Goal: Transaction & Acquisition: Purchase product/service

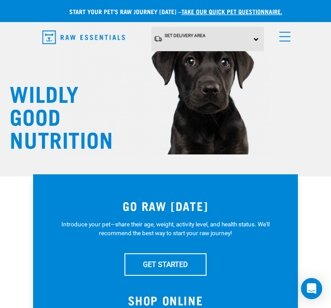
click at [256, 36] on div "Set Delivery Area North Island South Island" at bounding box center [207, 39] width 113 height 24
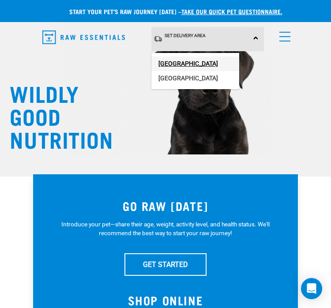
click at [161, 60] on link "[GEOGRAPHIC_DATA]" at bounding box center [195, 64] width 88 height 15
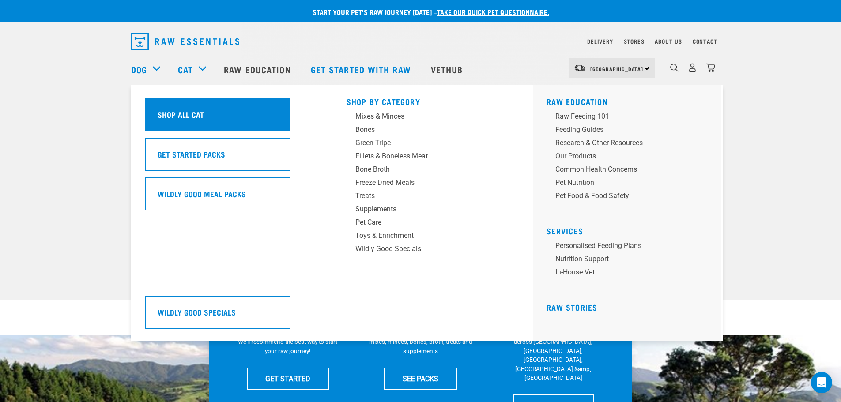
click at [266, 123] on div "Shop All Cat" at bounding box center [218, 114] width 146 height 33
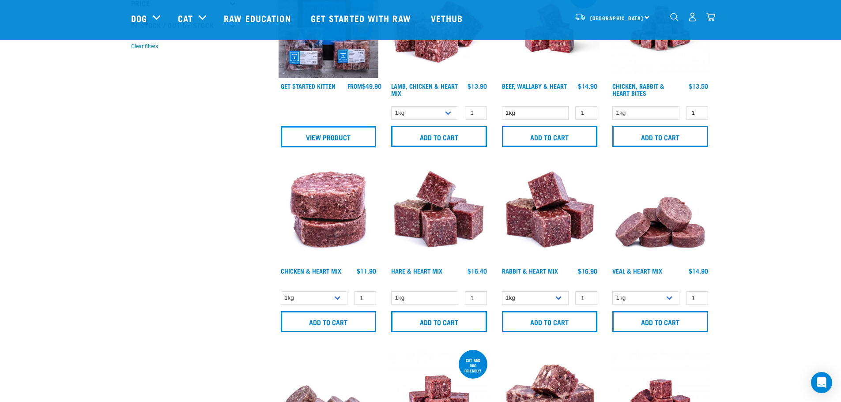
scroll to position [309, 0]
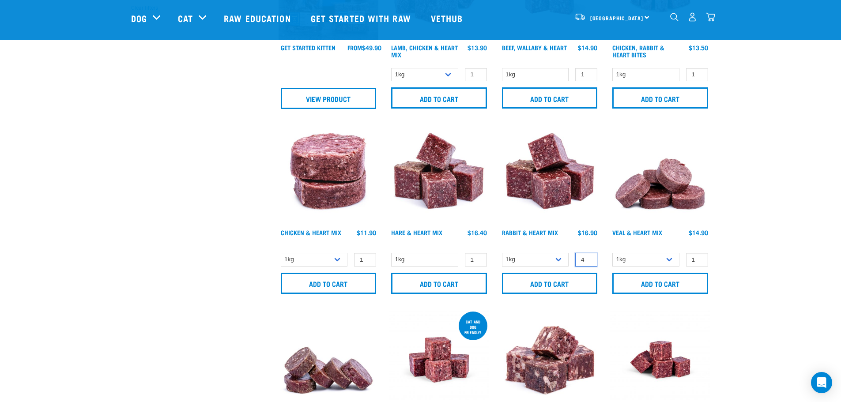
click at [587, 257] on input "4" at bounding box center [586, 260] width 22 height 14
click at [588, 261] on input "3" at bounding box center [586, 260] width 22 height 14
type input "2"
click at [588, 261] on input "2" at bounding box center [586, 260] width 22 height 14
click at [579, 282] on input "Add to cart" at bounding box center [550, 283] width 96 height 21
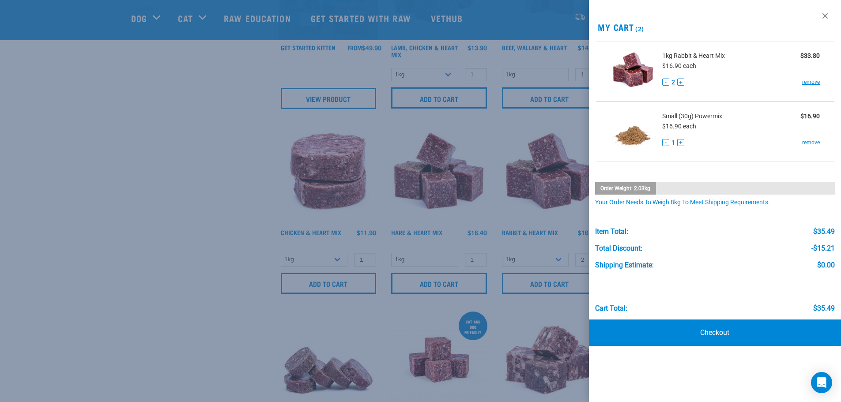
click at [228, 254] on div at bounding box center [420, 201] width 841 height 402
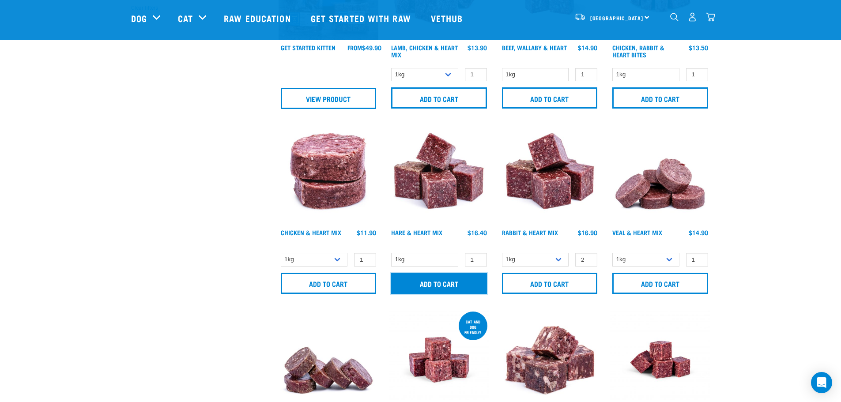
click at [426, 284] on input "Add to cart" at bounding box center [439, 283] width 96 height 21
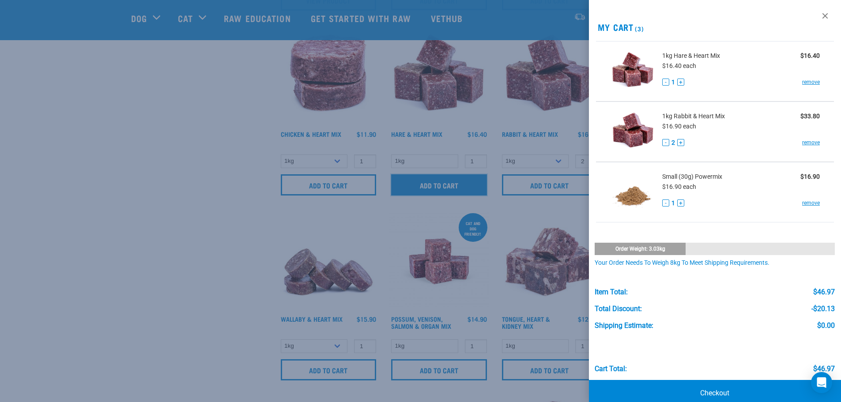
scroll to position [486, 0]
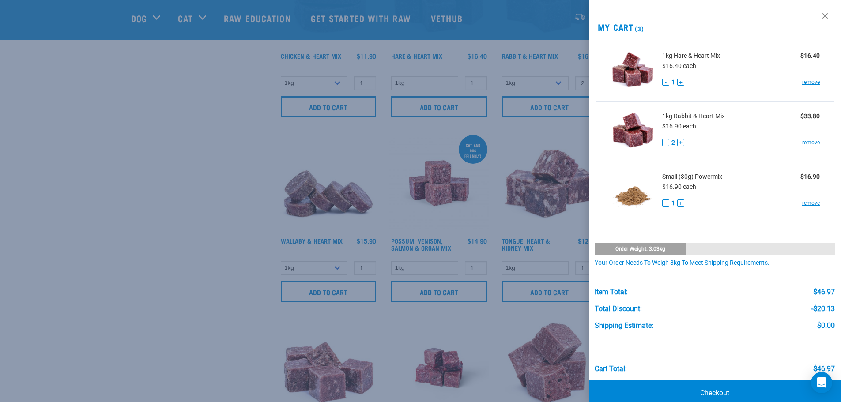
click at [205, 228] on div at bounding box center [420, 201] width 841 height 402
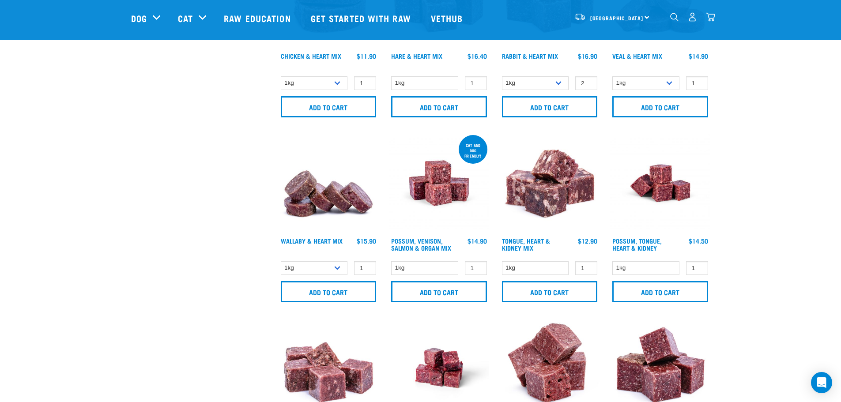
click at [330, 279] on form "1kg 3kg 1 0 100 0" at bounding box center [329, 282] width 100 height 43
click at [331, 287] on input "Add to cart" at bounding box center [329, 291] width 96 height 21
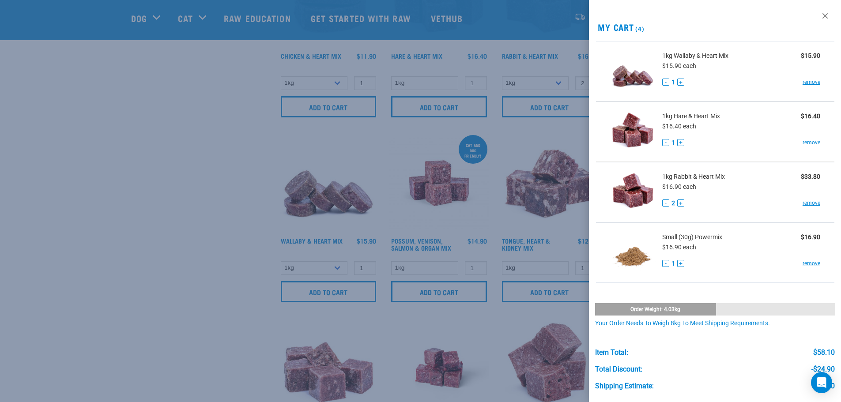
click at [197, 284] on div at bounding box center [420, 201] width 841 height 402
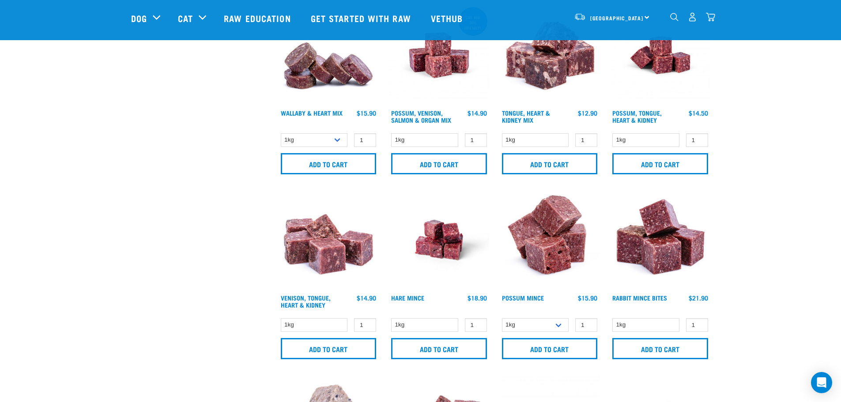
scroll to position [618, 0]
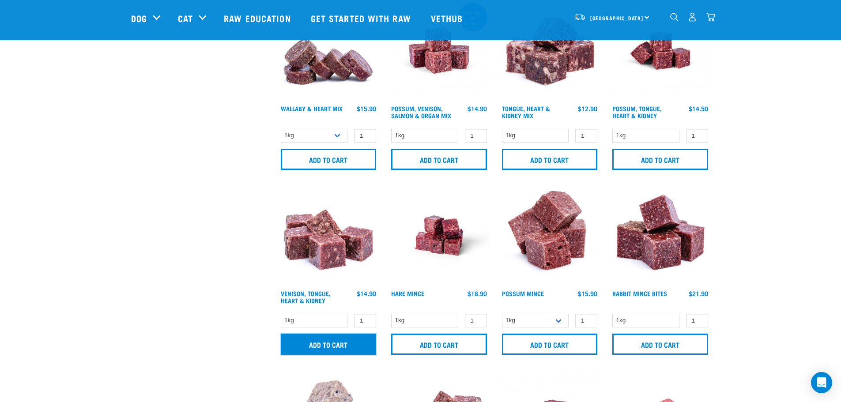
click at [348, 351] on input "Add to cart" at bounding box center [329, 344] width 96 height 21
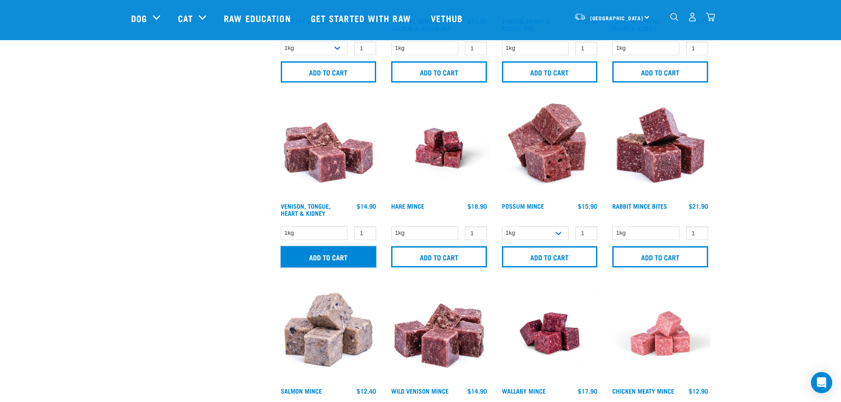
scroll to position [707, 0]
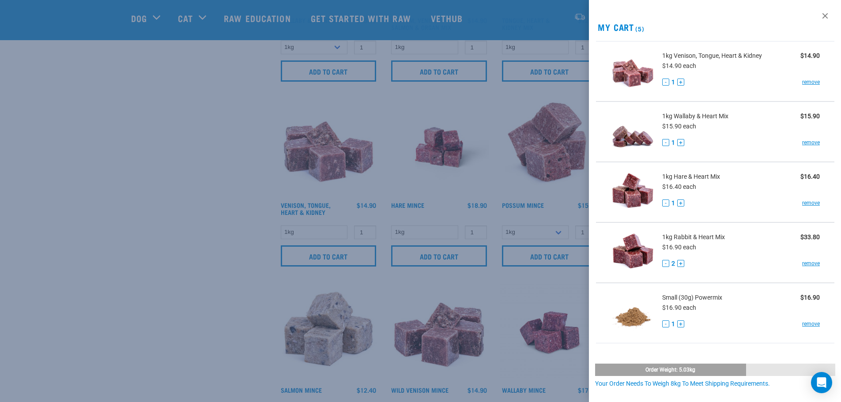
click at [219, 226] on div at bounding box center [420, 201] width 841 height 402
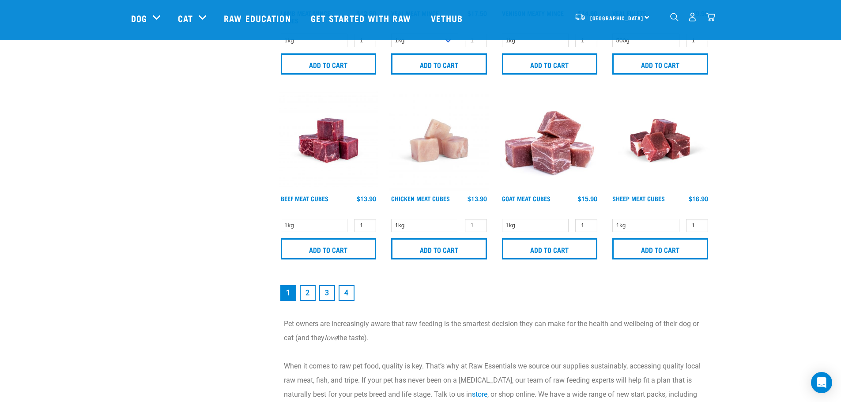
scroll to position [1281, 0]
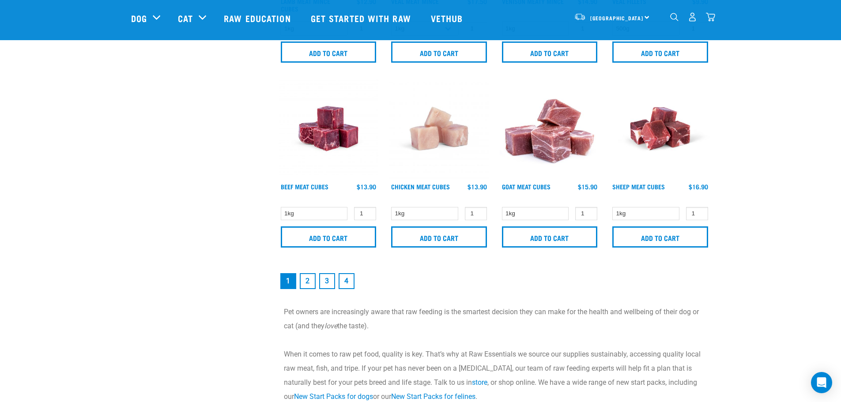
click at [308, 278] on link "2" at bounding box center [308, 281] width 16 height 16
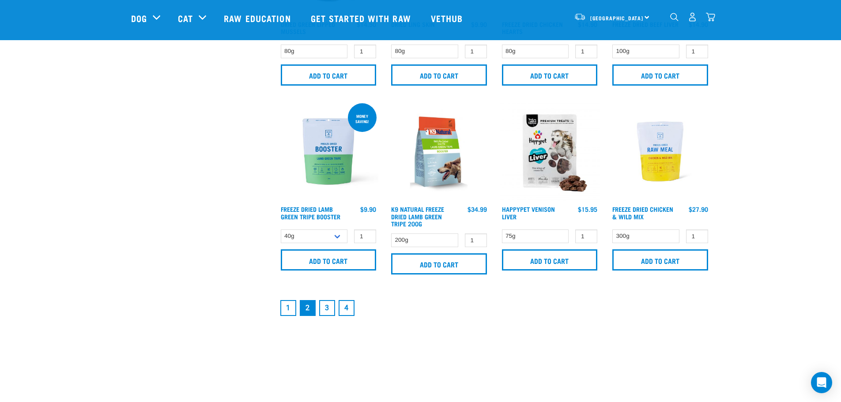
scroll to position [1281, 0]
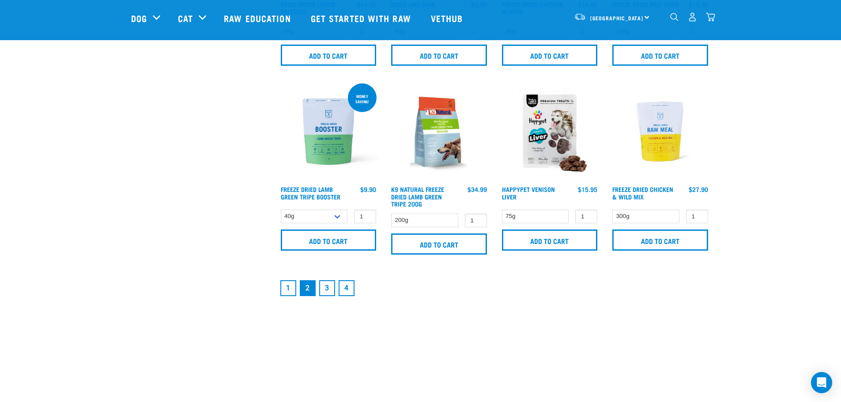
click at [287, 288] on link "1" at bounding box center [288, 288] width 16 height 16
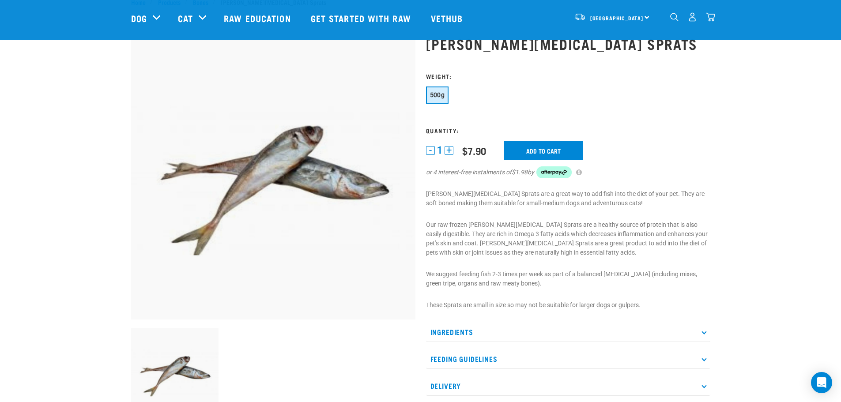
scroll to position [44, 0]
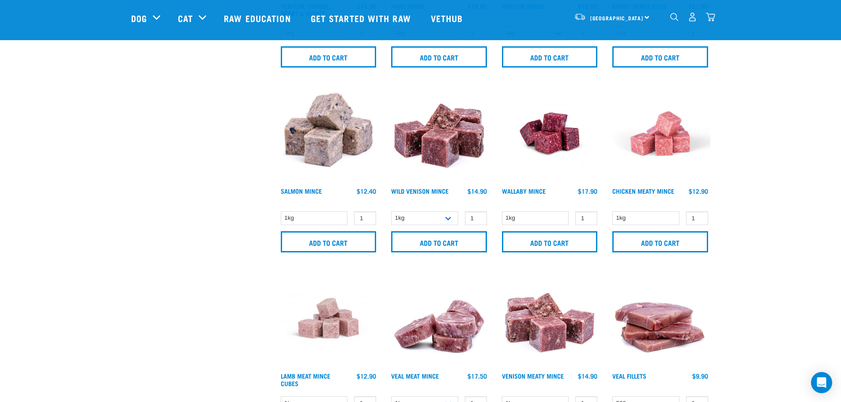
scroll to position [972, 0]
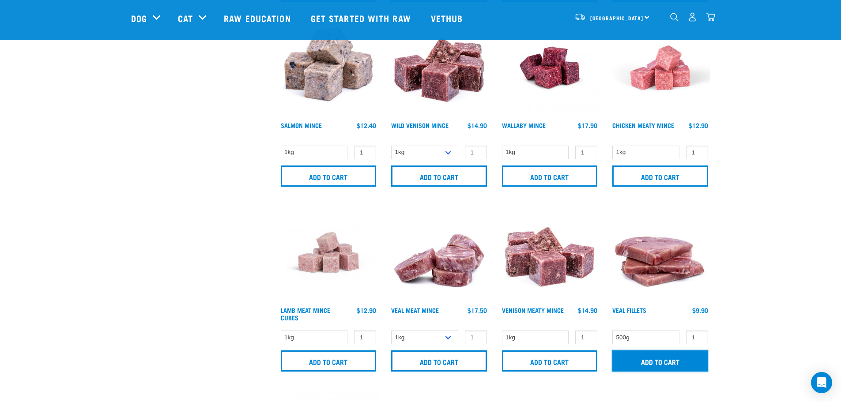
click at [664, 355] on input "Add to cart" at bounding box center [661, 361] width 96 height 21
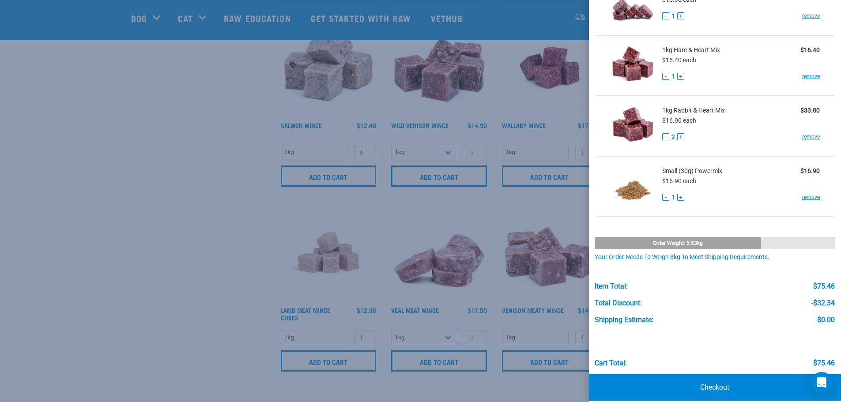
scroll to position [197, 0]
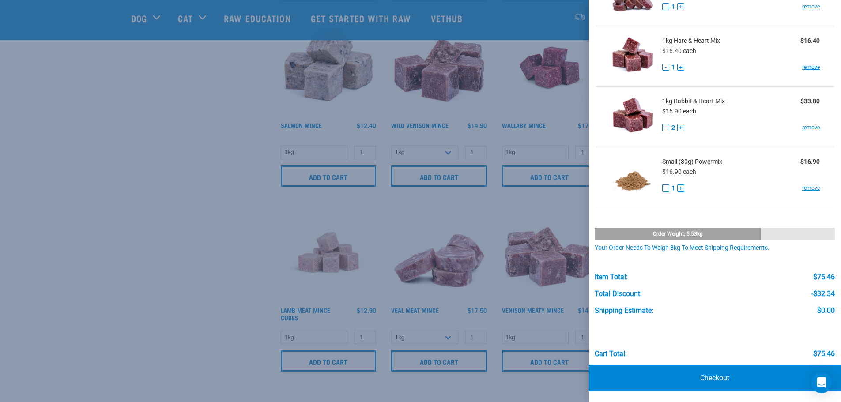
click at [722, 247] on div "Your order needs to weigh 8kg to meet shipping requirements." at bounding box center [715, 248] width 240 height 7
click at [737, 376] on link "Checkout" at bounding box center [715, 378] width 253 height 26
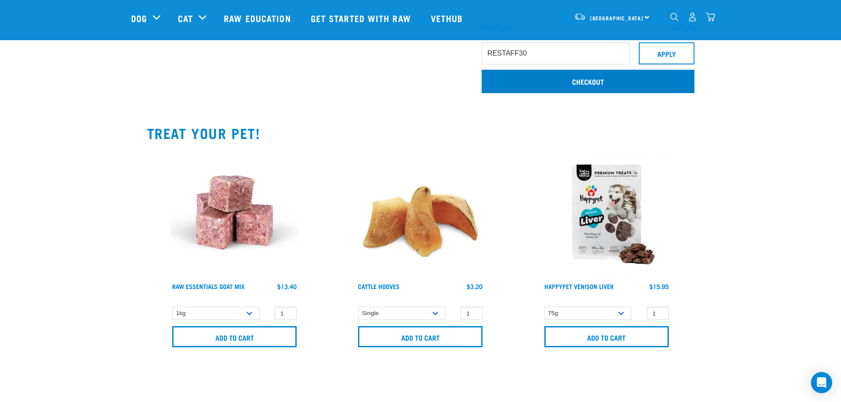
scroll to position [486, 0]
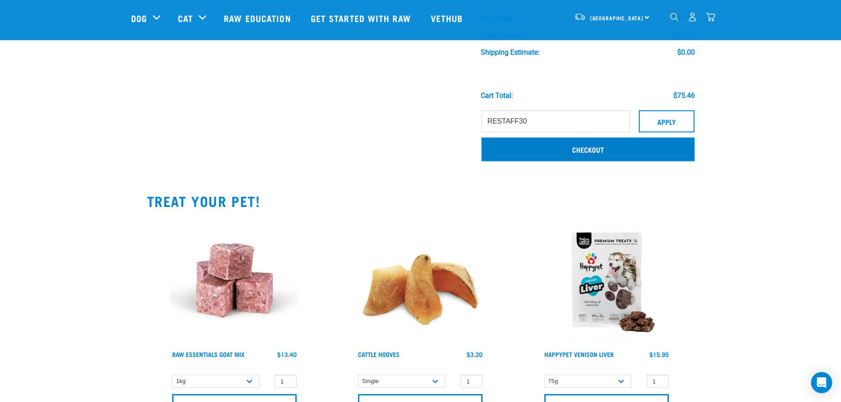
click at [632, 145] on link "Checkout" at bounding box center [588, 149] width 213 height 23
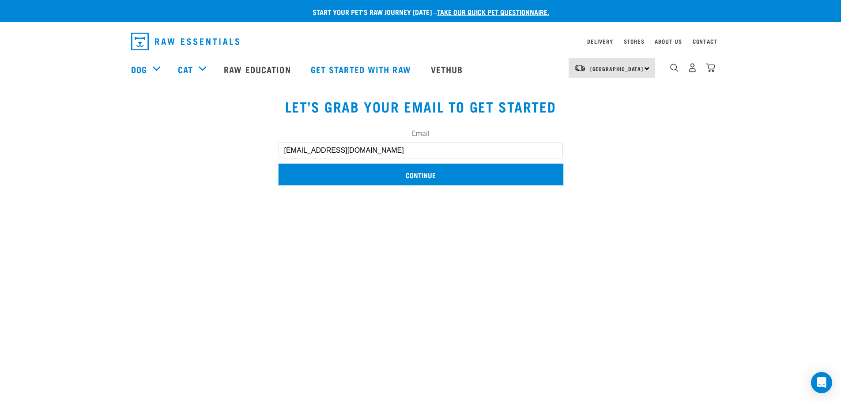
click at [465, 178] on input "Continue" at bounding box center [421, 174] width 284 height 21
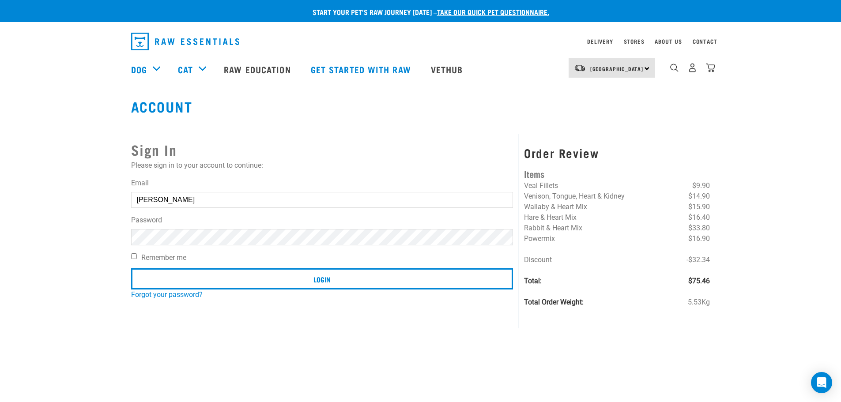
click at [165, 200] on input "Hannah" at bounding box center [322, 200] width 382 height 16
type input "hannahclement3@outlook.com"
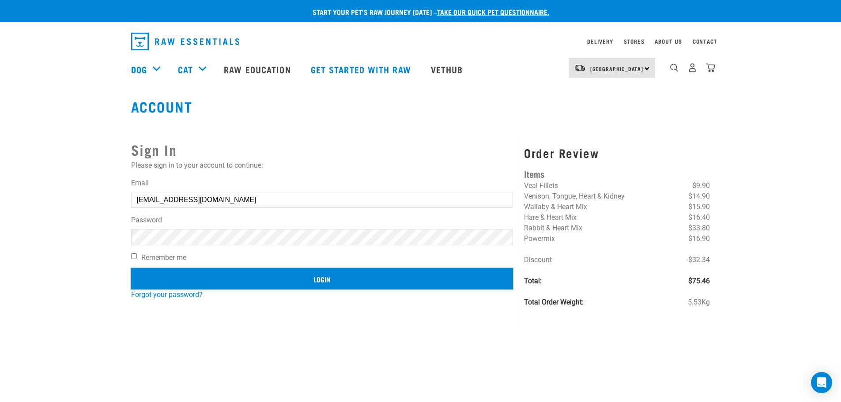
click at [264, 285] on input "Login" at bounding box center [322, 279] width 382 height 21
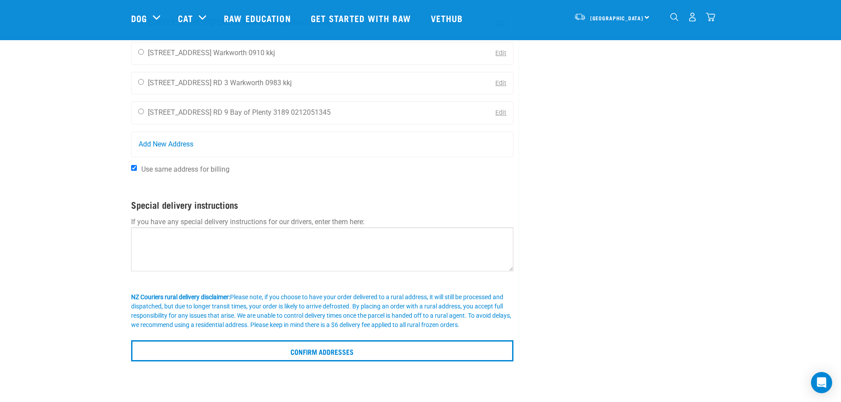
scroll to position [972, 0]
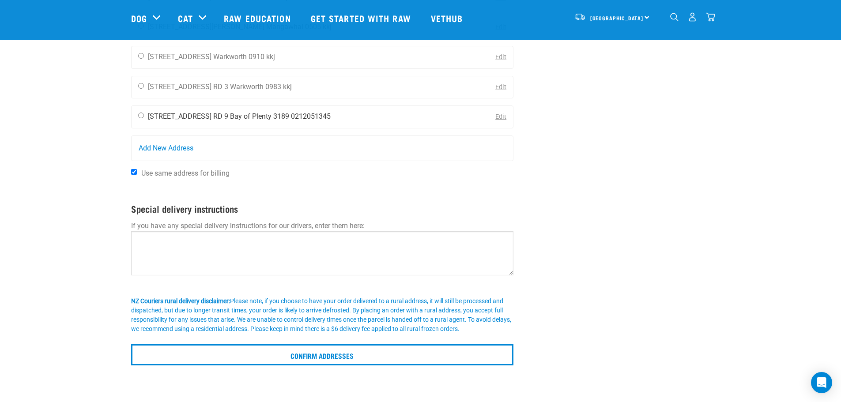
click at [142, 117] on input "radio" at bounding box center [141, 116] width 6 height 6
radio input "true"
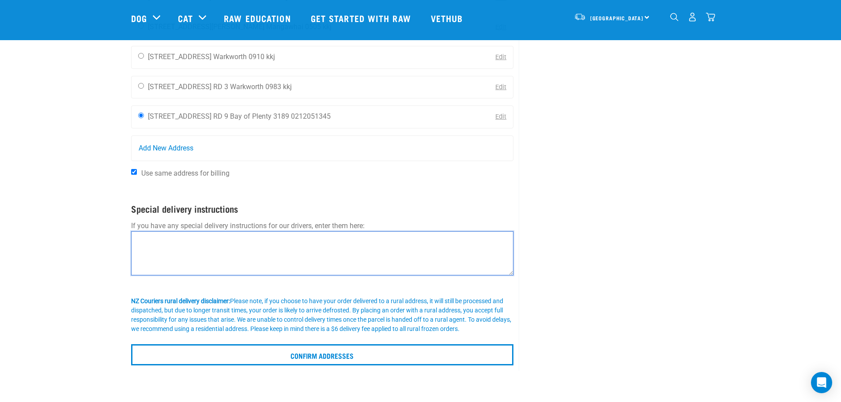
click at [387, 258] on textarea at bounding box center [322, 253] width 383 height 44
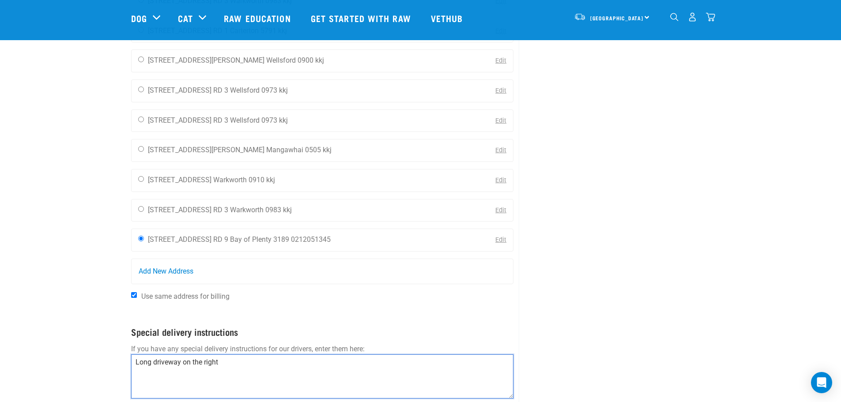
scroll to position [927, 0]
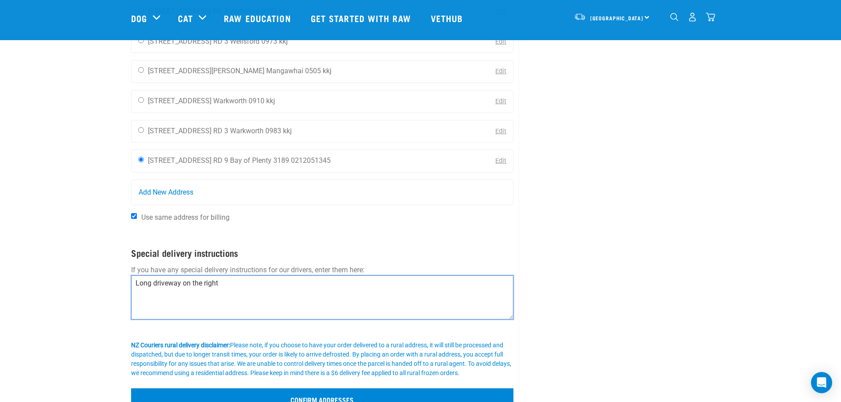
type textarea "Long driveway on the right"
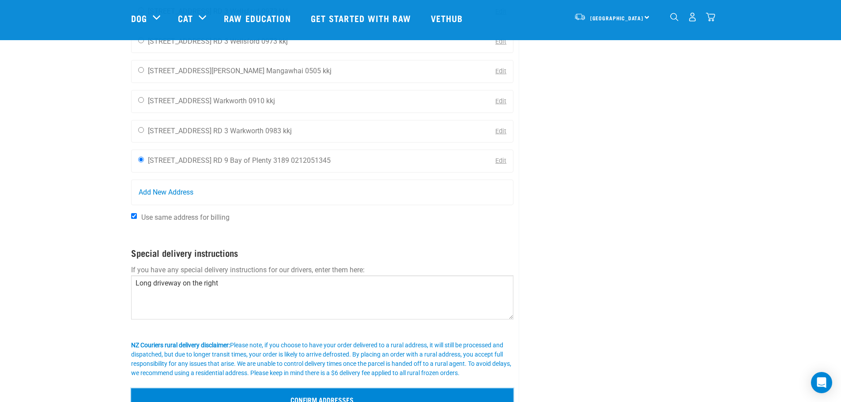
click at [285, 392] on input "Confirm addresses" at bounding box center [322, 399] width 383 height 21
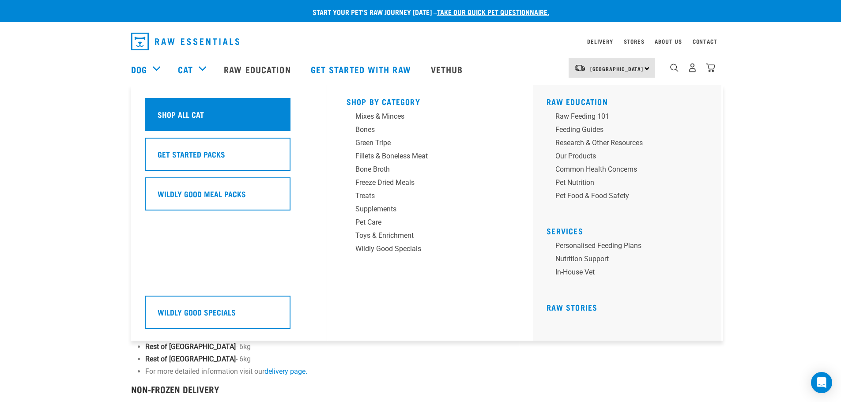
click at [259, 119] on div "Shop All Cat" at bounding box center [218, 114] width 146 height 33
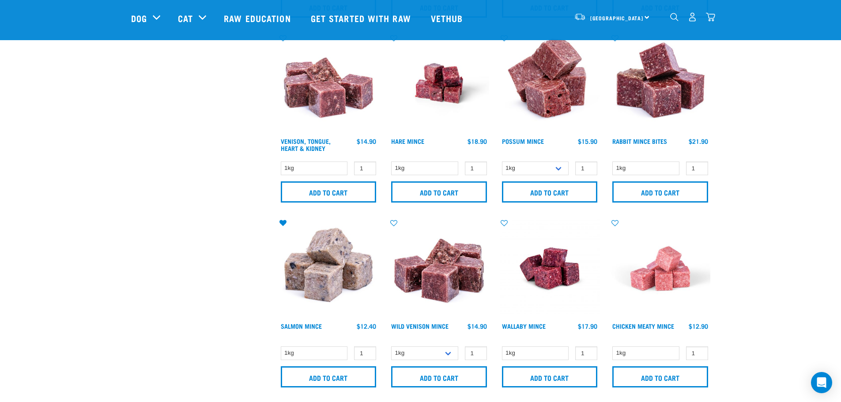
scroll to position [795, 0]
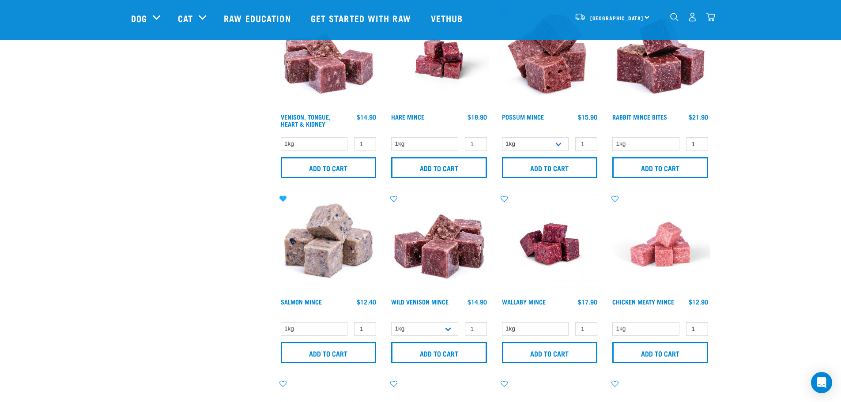
click at [285, 197] on icon at bounding box center [283, 198] width 15 height 7
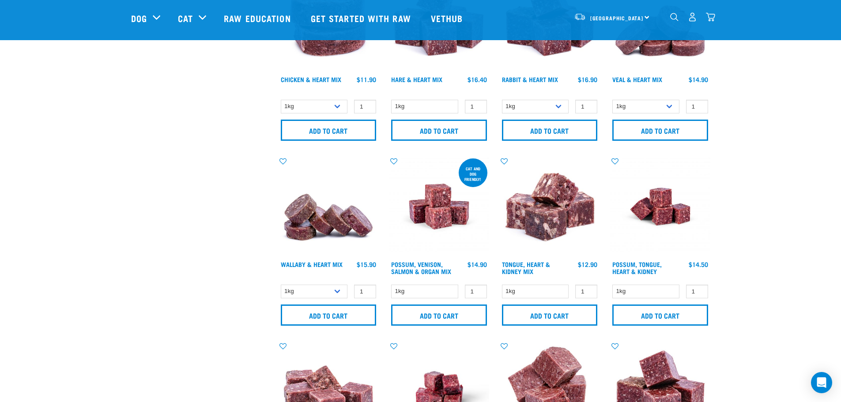
scroll to position [442, 0]
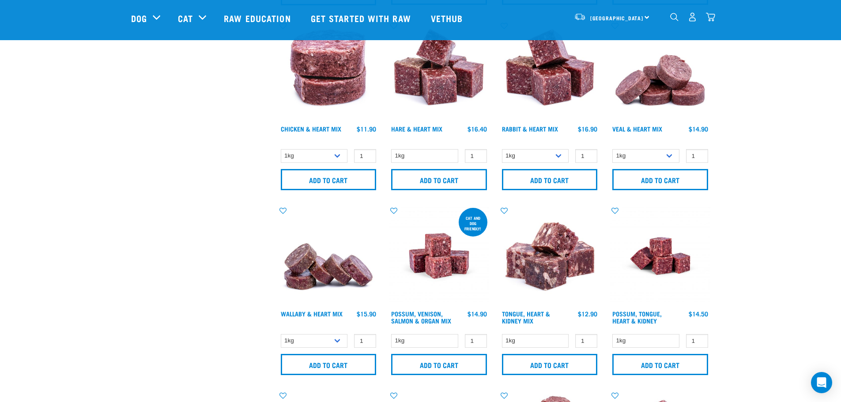
scroll to position [397, 0]
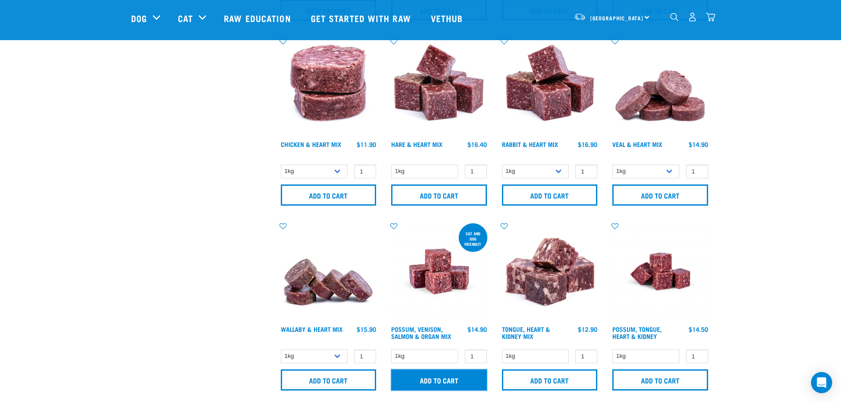
click at [433, 381] on input "Add to cart" at bounding box center [439, 380] width 96 height 21
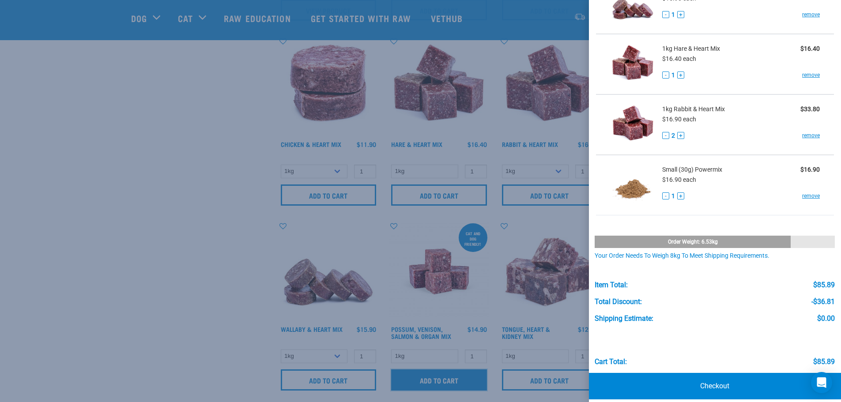
scroll to position [273, 0]
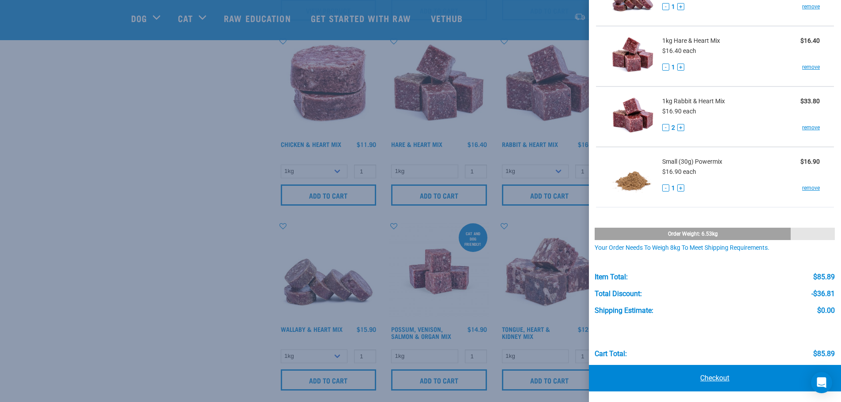
click at [718, 378] on link "Checkout" at bounding box center [715, 378] width 253 height 26
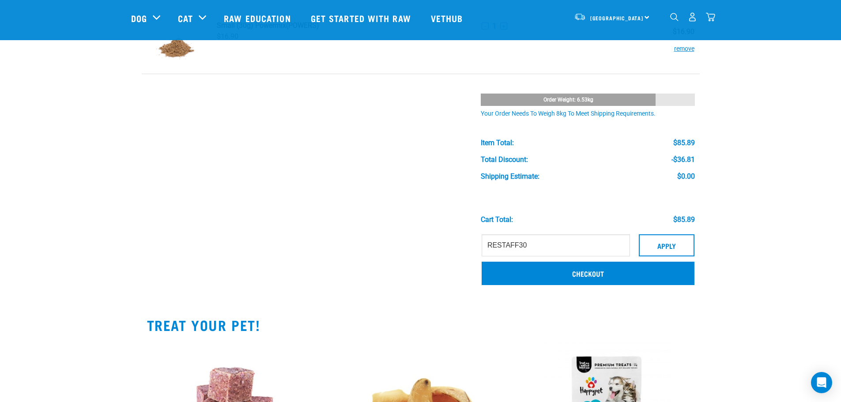
scroll to position [442, 0]
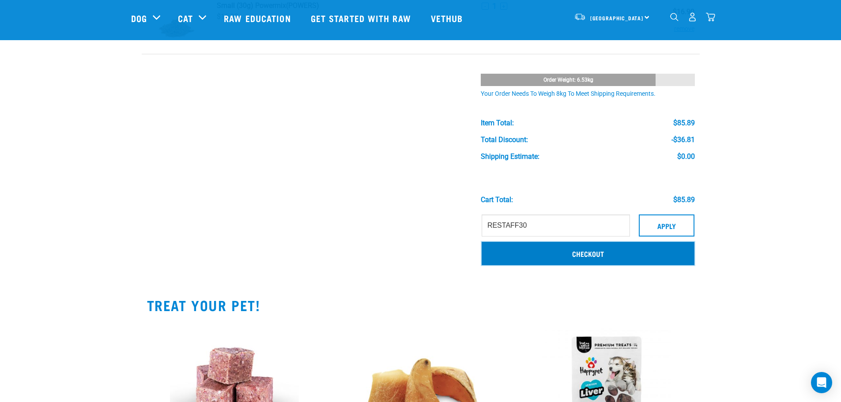
click at [602, 254] on link "Checkout" at bounding box center [588, 253] width 213 height 23
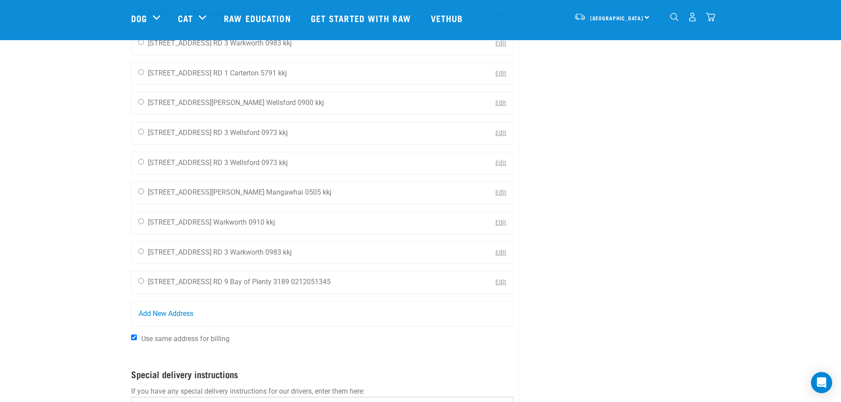
scroll to position [972, 0]
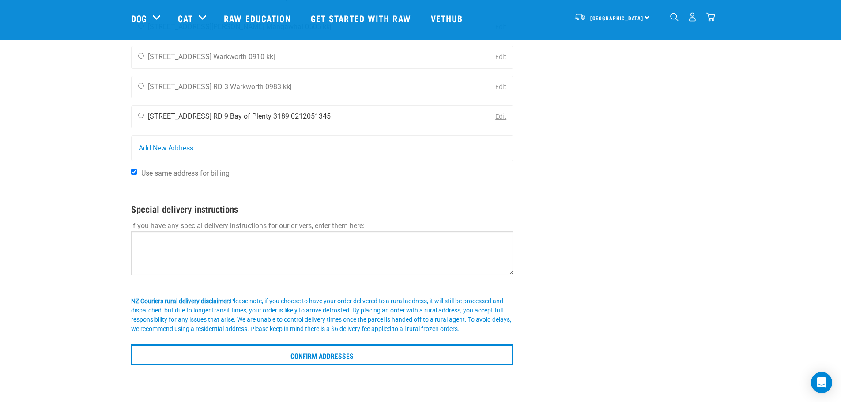
click at [140, 116] on input "radio" at bounding box center [141, 116] width 6 height 6
radio input "true"
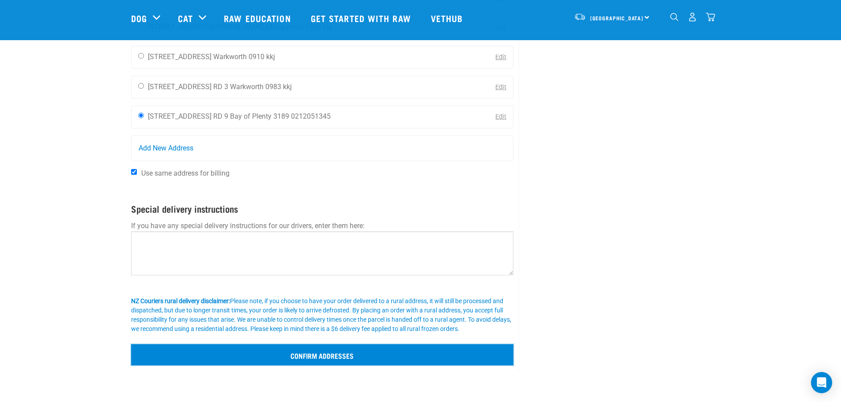
click at [343, 357] on input "Confirm addresses" at bounding box center [322, 354] width 383 height 21
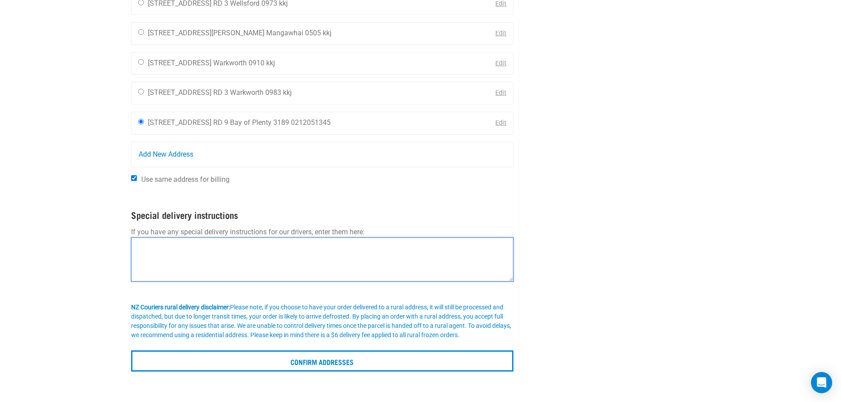
click at [335, 254] on textarea at bounding box center [322, 260] width 383 height 44
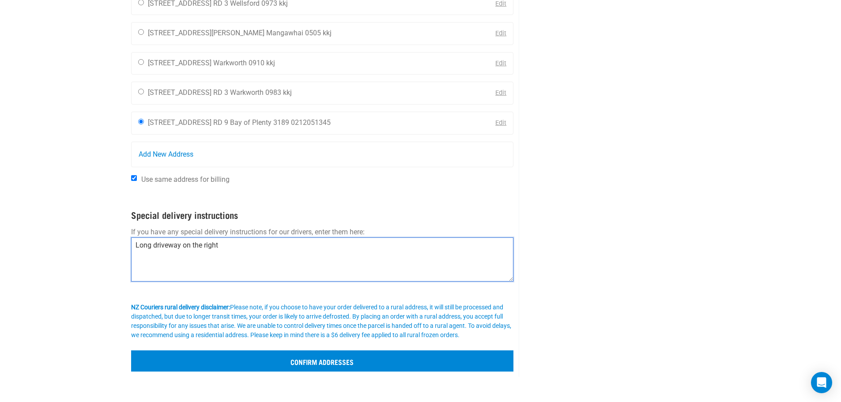
type textarea "Long driveway on the right"
click at [385, 357] on input "Confirm addresses" at bounding box center [322, 361] width 383 height 21
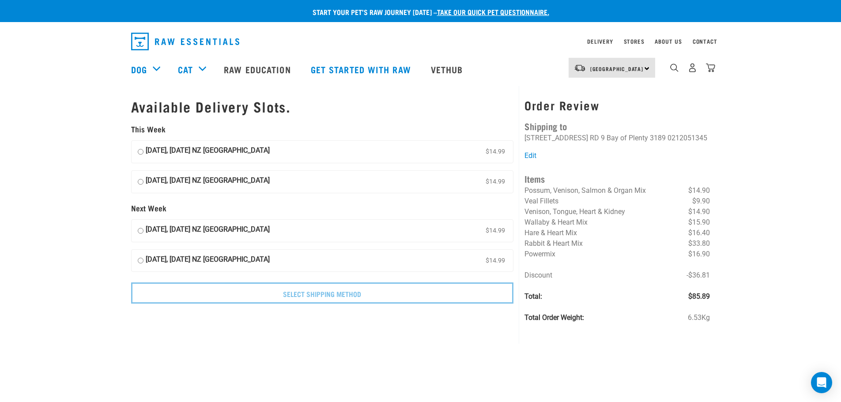
click at [142, 152] on input "[DATE], [DATE] NZ [GEOGRAPHIC_DATA] $14.99" at bounding box center [141, 151] width 6 height 13
radio input "true"
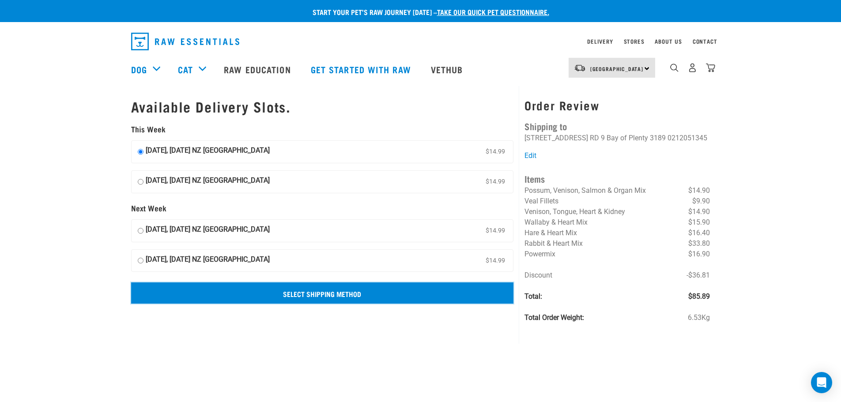
click at [407, 292] on input "Select Shipping Method" at bounding box center [322, 293] width 383 height 21
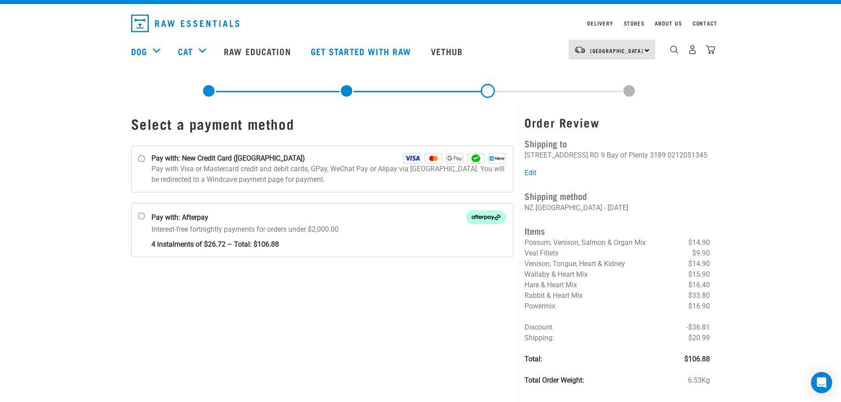
scroll to position [15, 0]
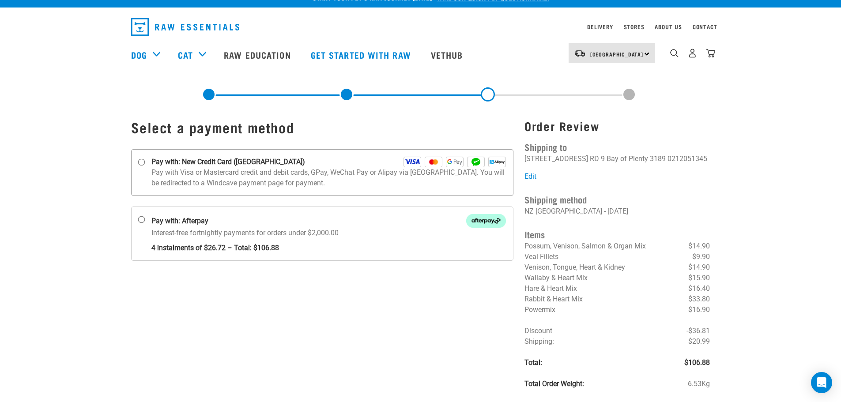
click at [144, 167] on label "Pay with: New Credit Card ([GEOGRAPHIC_DATA])" at bounding box center [322, 172] width 383 height 47
click at [144, 166] on input "Pay with: New Credit Card ([GEOGRAPHIC_DATA])" at bounding box center [141, 162] width 7 height 7
radio input "true"
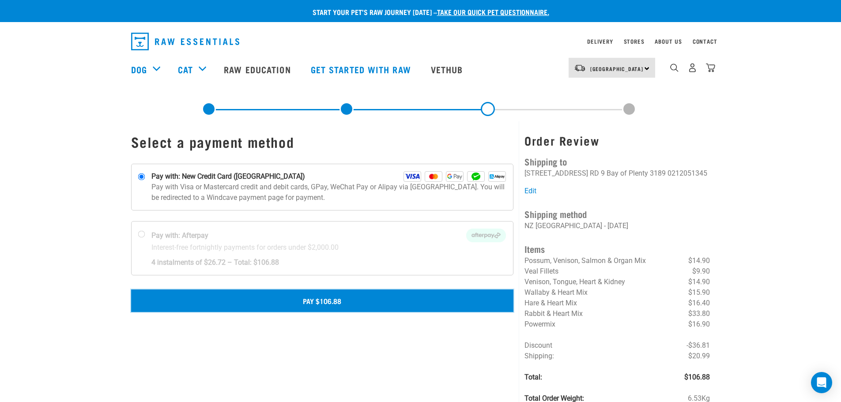
click at [291, 301] on button "Pay $106.88" at bounding box center [322, 301] width 383 height 22
